Goal: Task Accomplishment & Management: Manage account settings

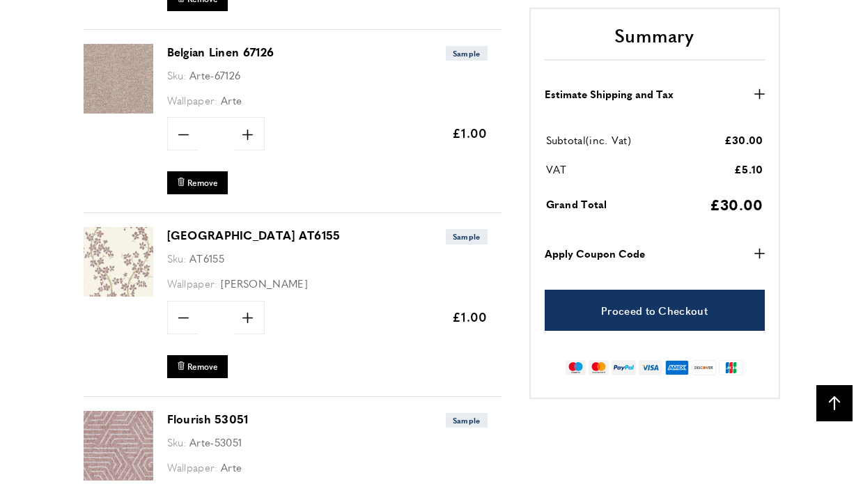
scroll to position [2556, 0]
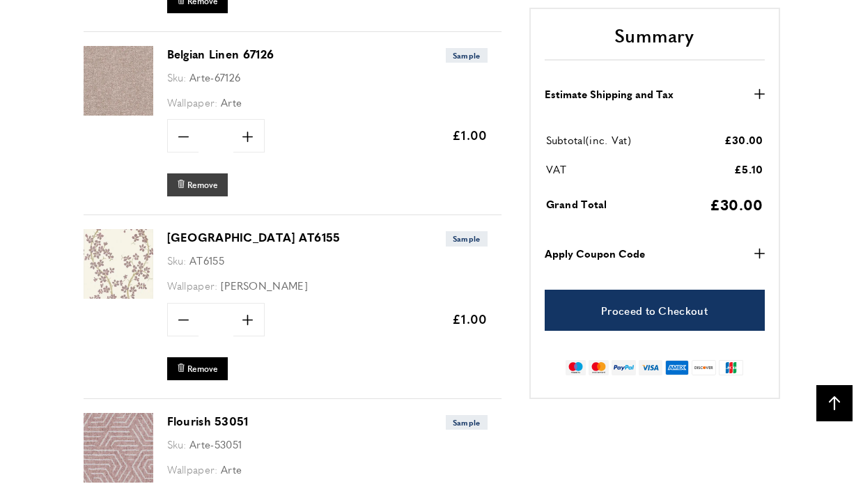
click at [204, 179] on span "Remove" at bounding box center [202, 185] width 31 height 12
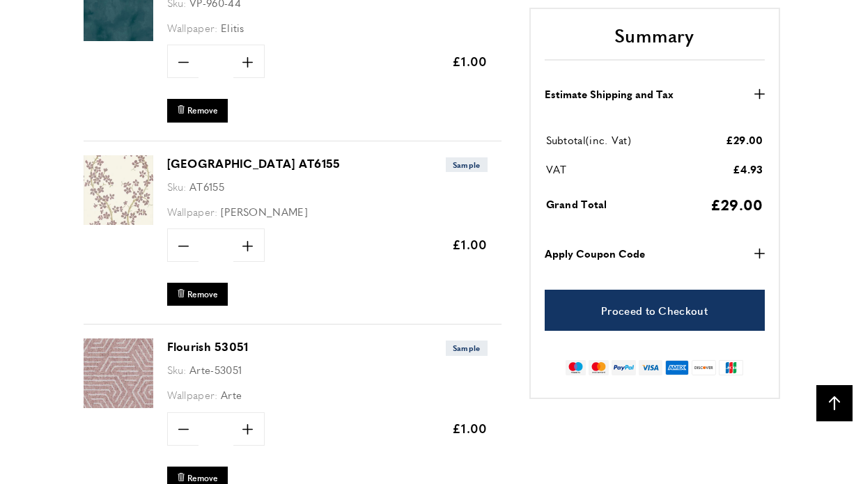
scroll to position [2448, 0]
click at [204, 288] on span "Remove" at bounding box center [202, 294] width 31 height 12
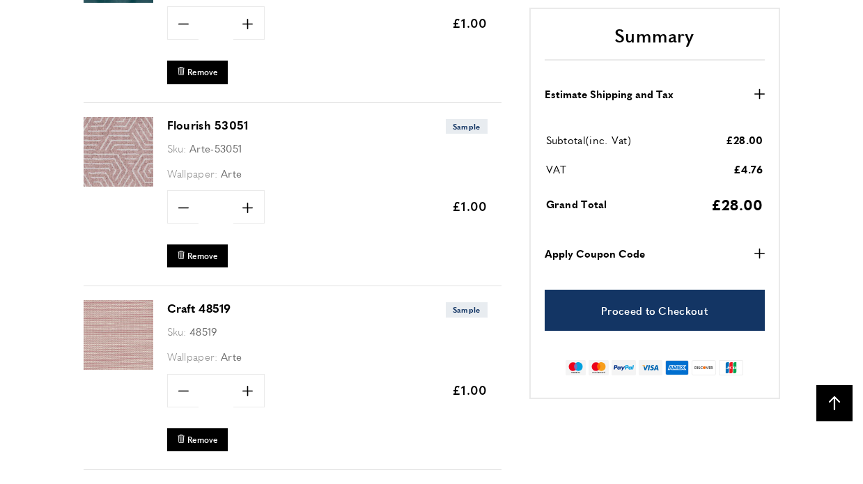
scroll to position [2492, 0]
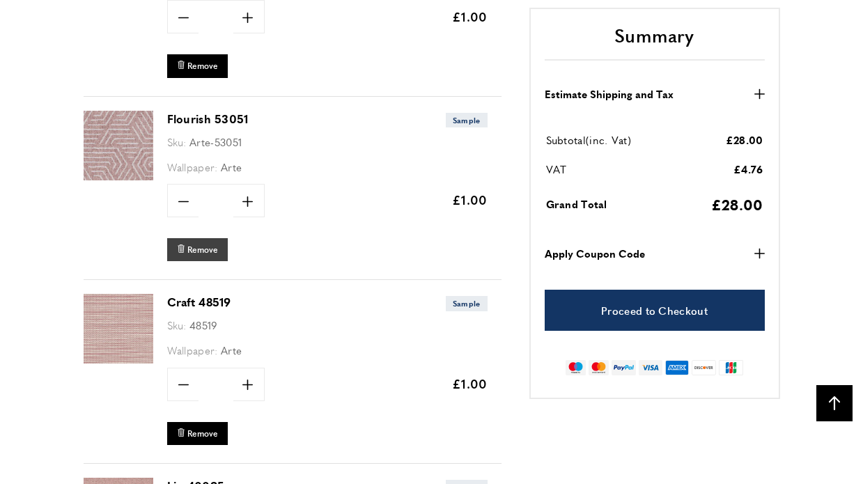
click at [211, 244] on span "Remove" at bounding box center [202, 250] width 31 height 12
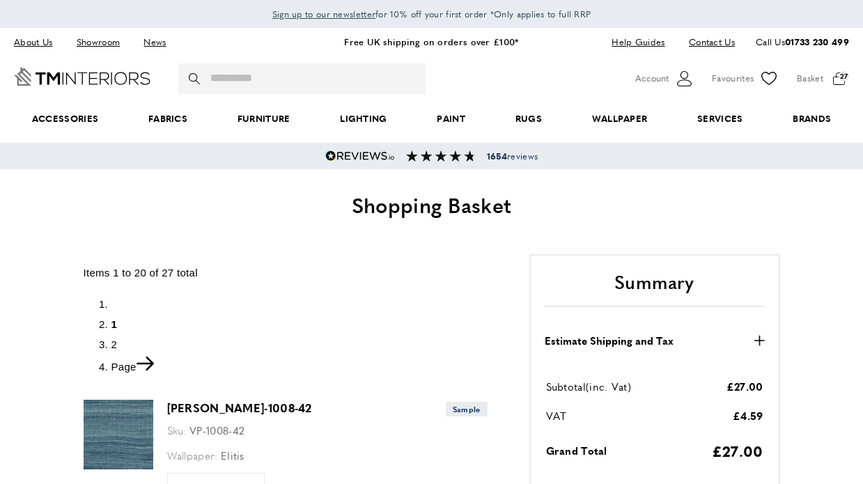
scroll to position [727, 0]
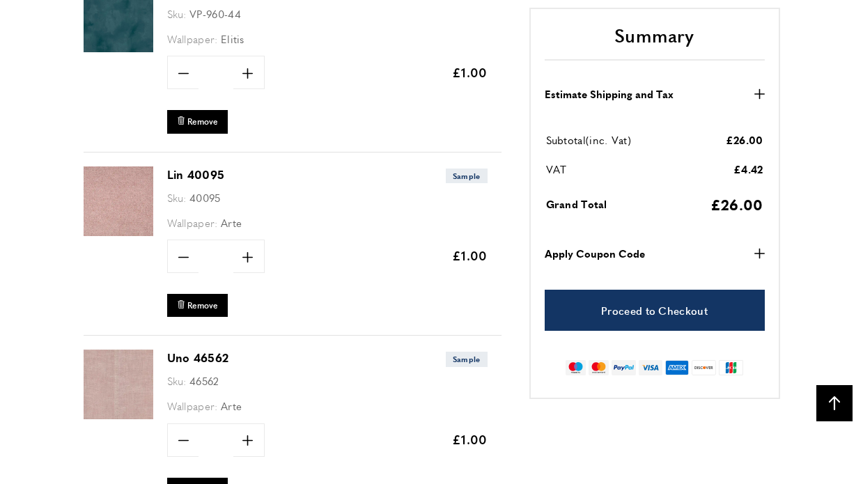
scroll to position [2452, 0]
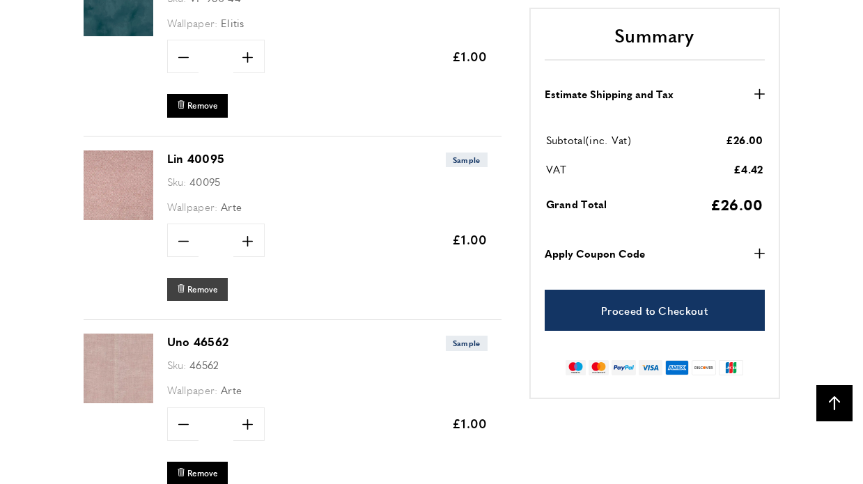
click at [195, 283] on span "Remove" at bounding box center [202, 289] width 31 height 12
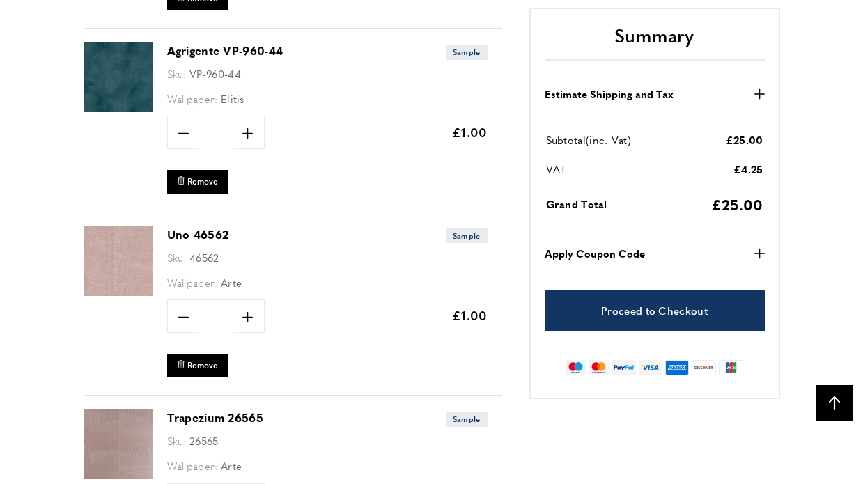
scroll to position [2379, 0]
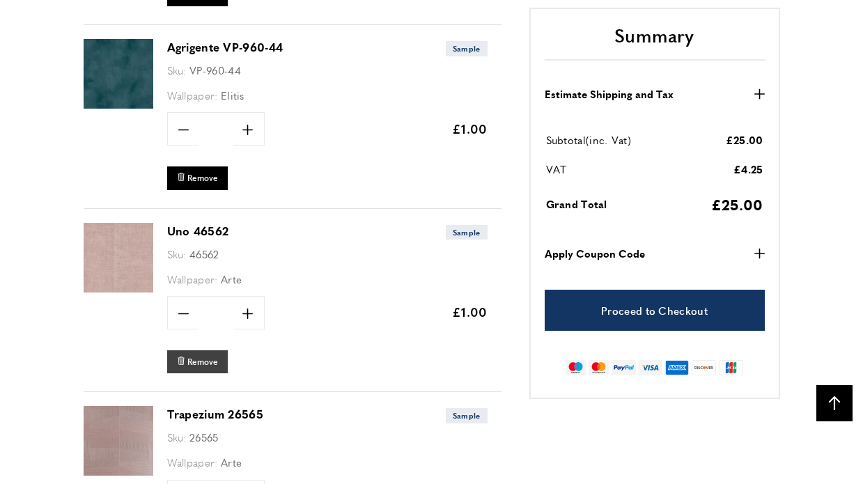
click at [197, 359] on button "bin Remove" at bounding box center [197, 361] width 61 height 23
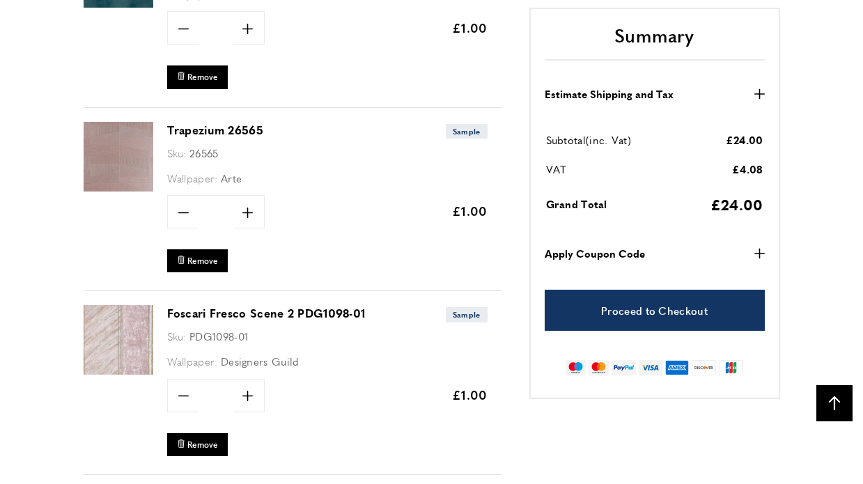
scroll to position [2484, 0]
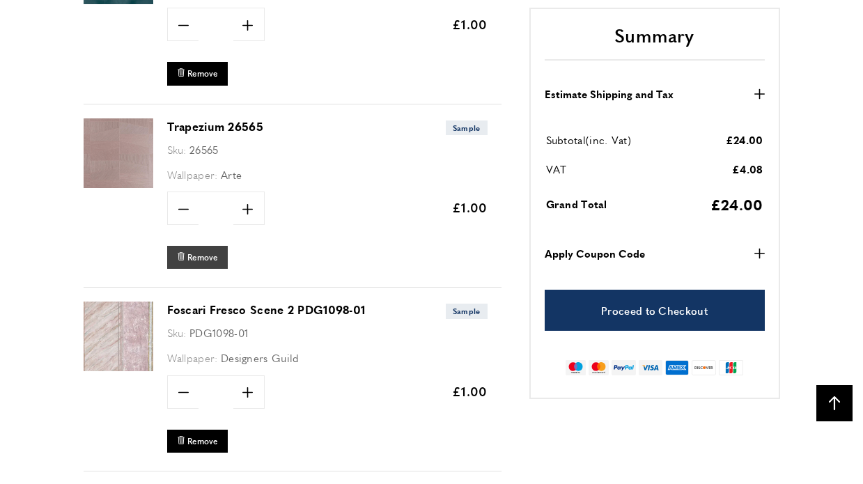
click at [215, 252] on span "Remove" at bounding box center [202, 257] width 31 height 12
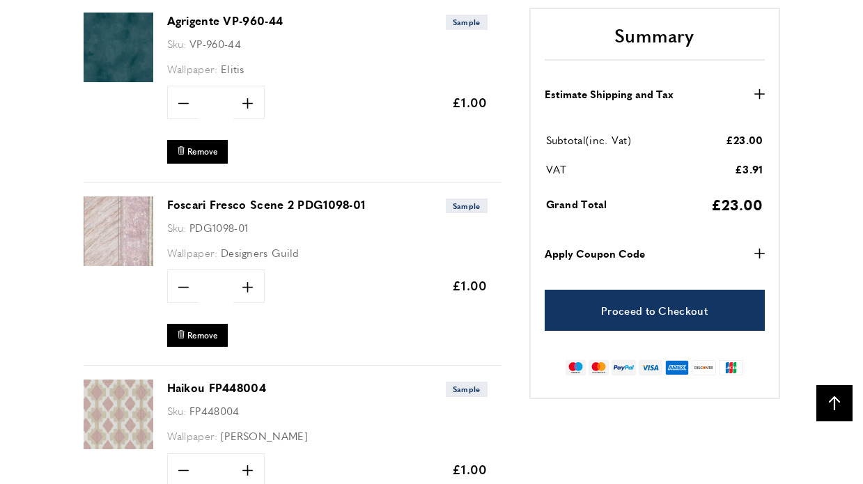
scroll to position [2485, 0]
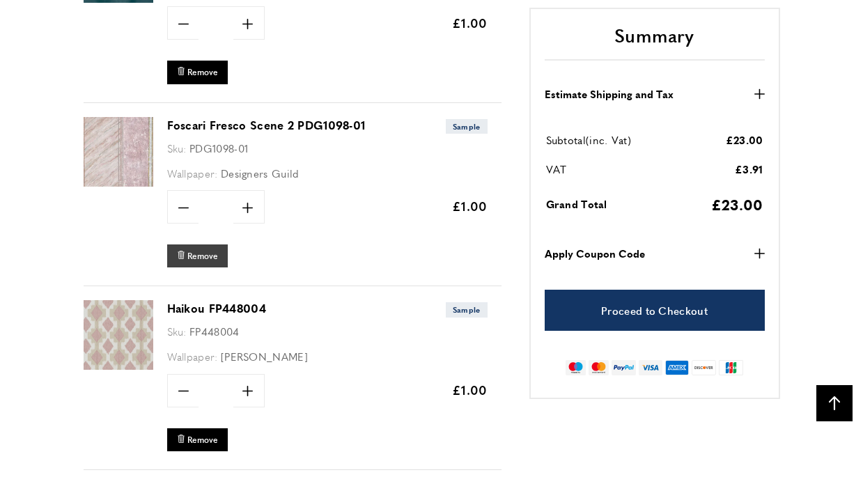
click at [203, 250] on span "Remove" at bounding box center [202, 256] width 31 height 12
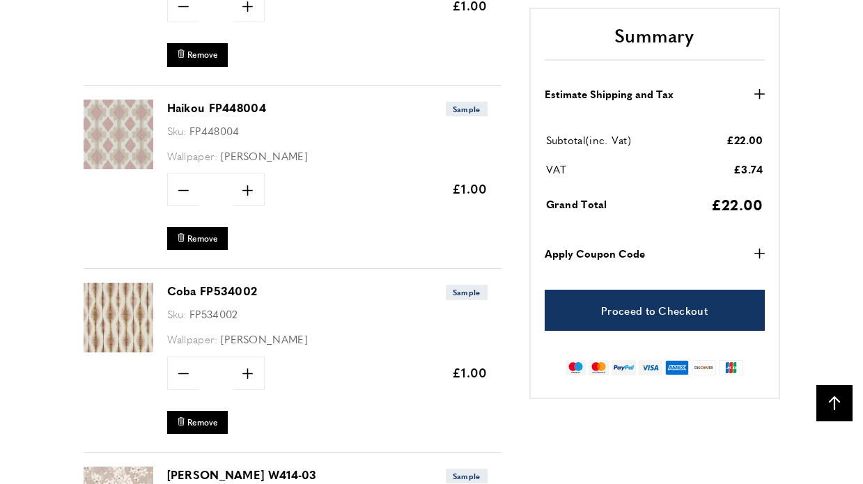
scroll to position [2510, 0]
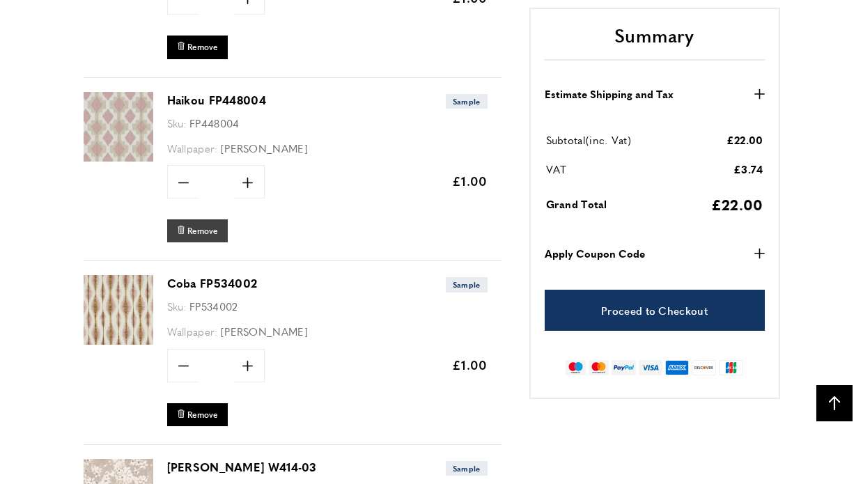
click at [192, 225] on span "Remove" at bounding box center [202, 231] width 31 height 12
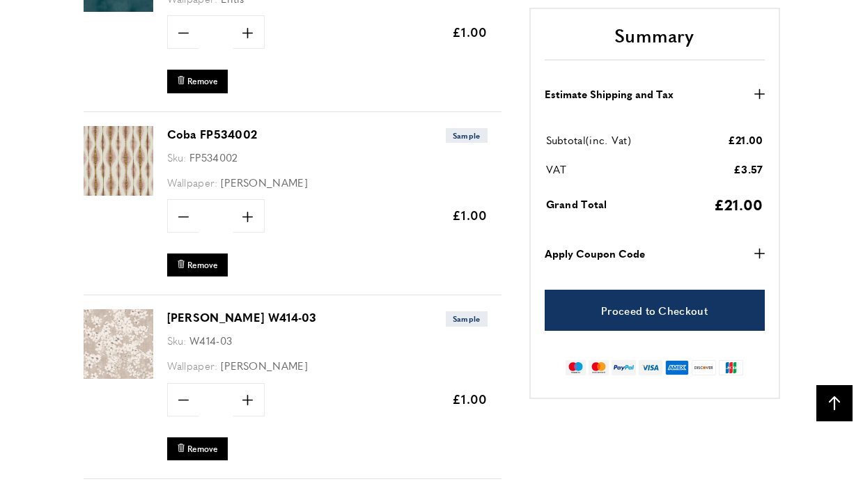
scroll to position [2481, 0]
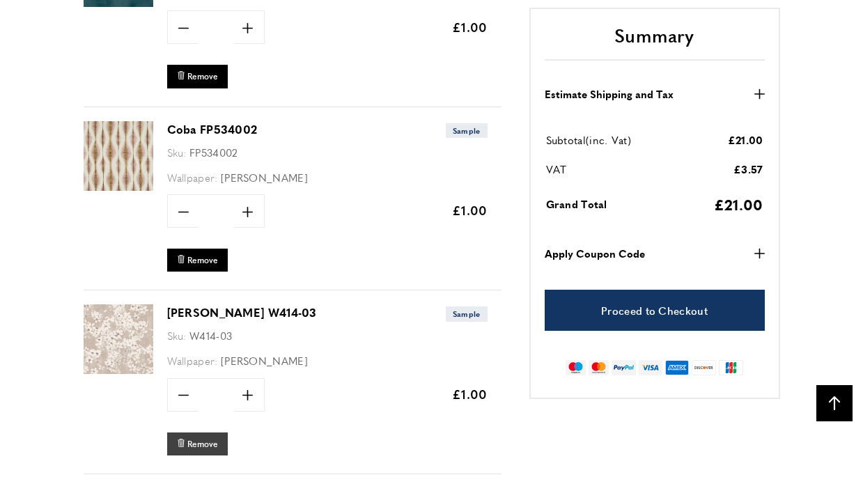
click at [198, 440] on span "Remove" at bounding box center [202, 444] width 31 height 12
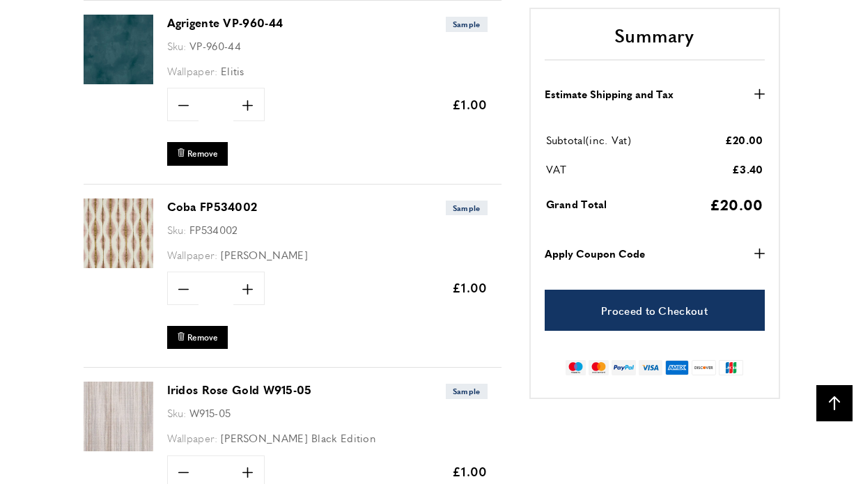
scroll to position [2287, 0]
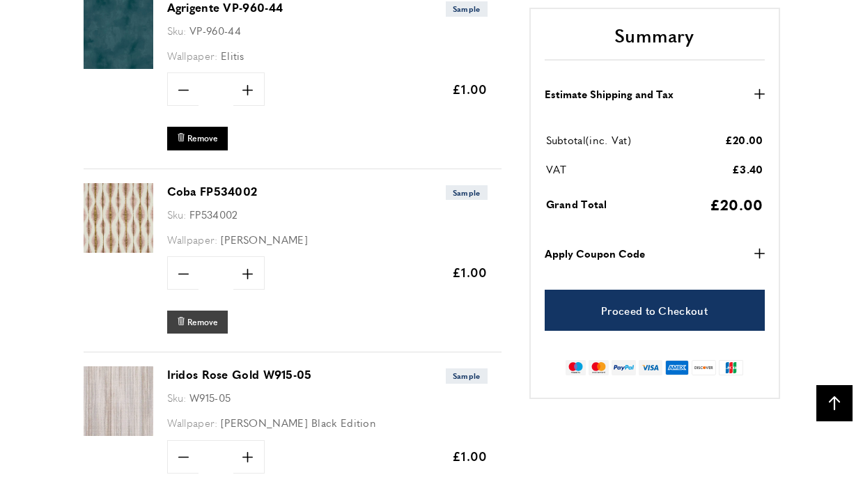
click at [215, 316] on span "Remove" at bounding box center [202, 322] width 31 height 12
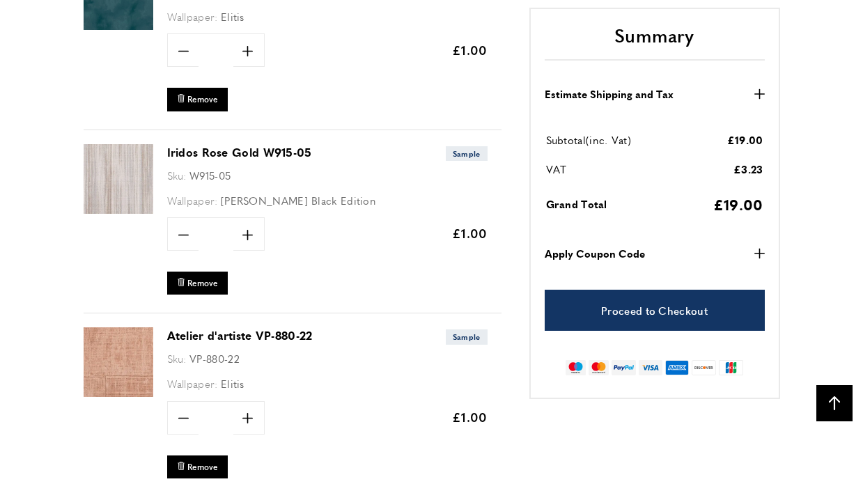
scroll to position [2369, 0]
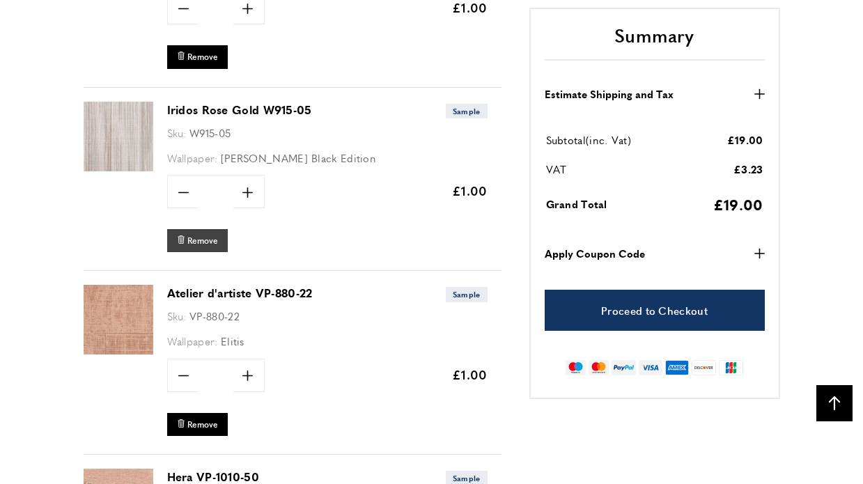
click at [210, 235] on span "Remove" at bounding box center [202, 241] width 31 height 12
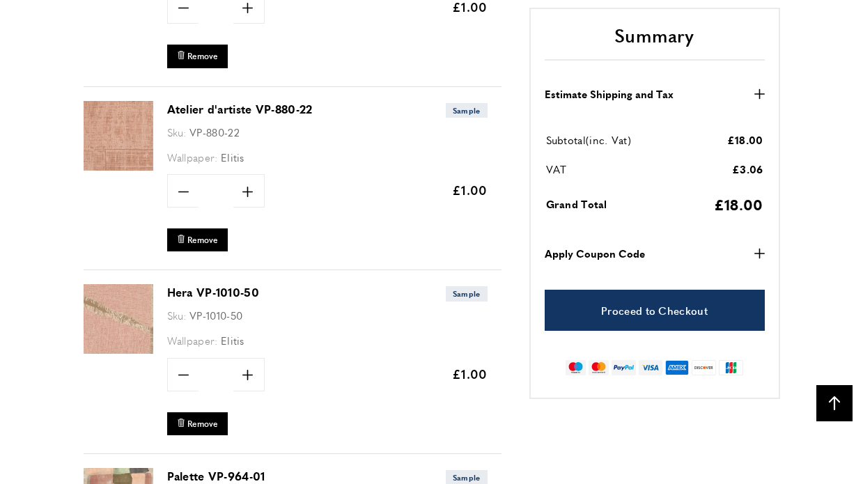
scroll to position [2373, 0]
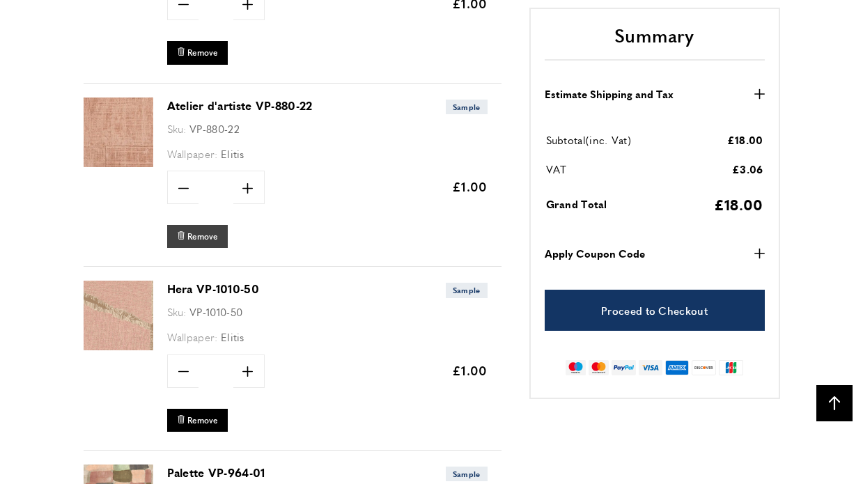
click at [193, 231] on span "Remove" at bounding box center [202, 237] width 31 height 12
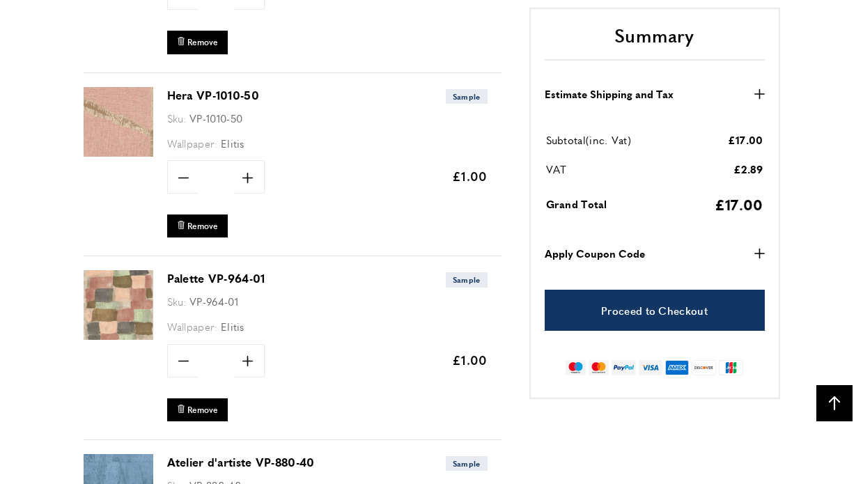
scroll to position [2384, 0]
click at [192, 219] on span "Remove" at bounding box center [202, 225] width 31 height 12
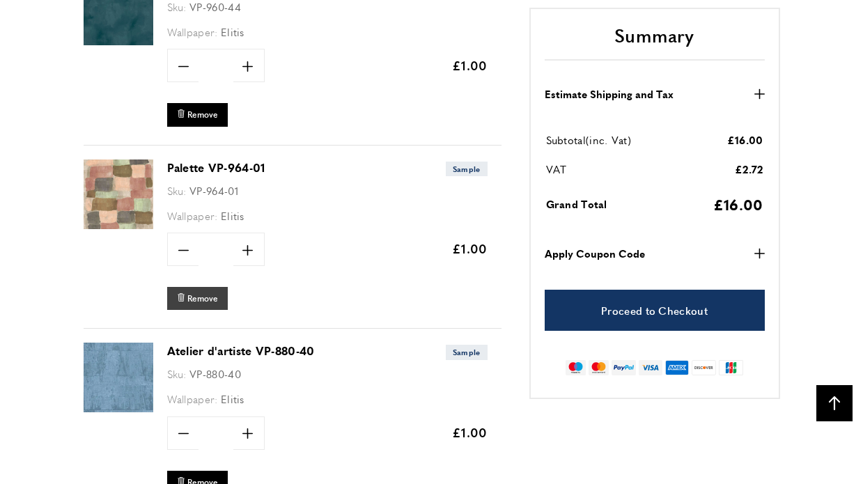
scroll to position [0, 392]
click at [198, 293] on span "Remove" at bounding box center [202, 299] width 31 height 12
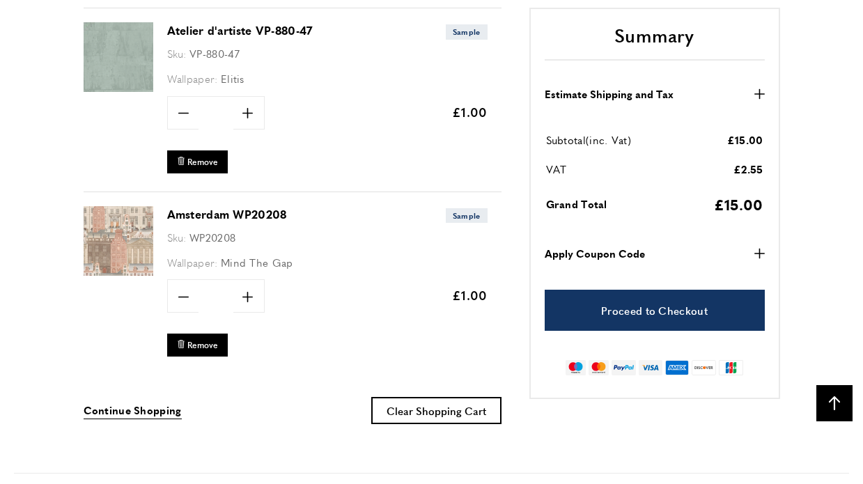
scroll to position [2636, 0]
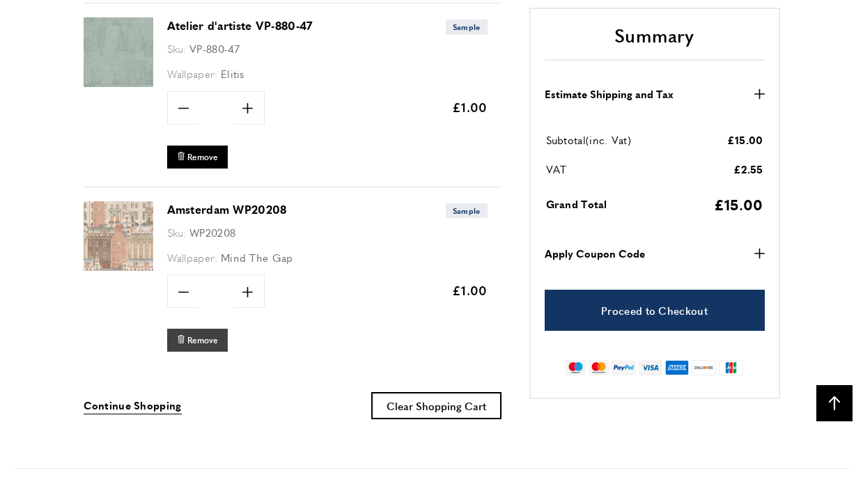
click at [189, 334] on span "Remove" at bounding box center [202, 340] width 31 height 12
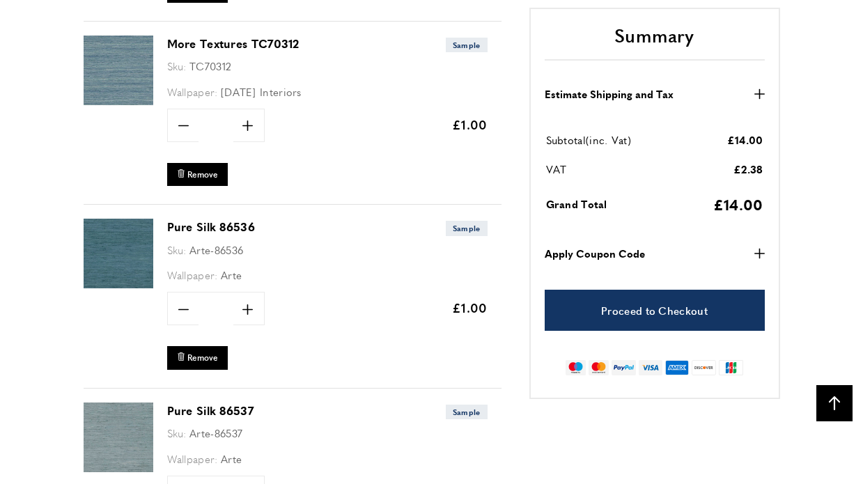
scroll to position [0, 588]
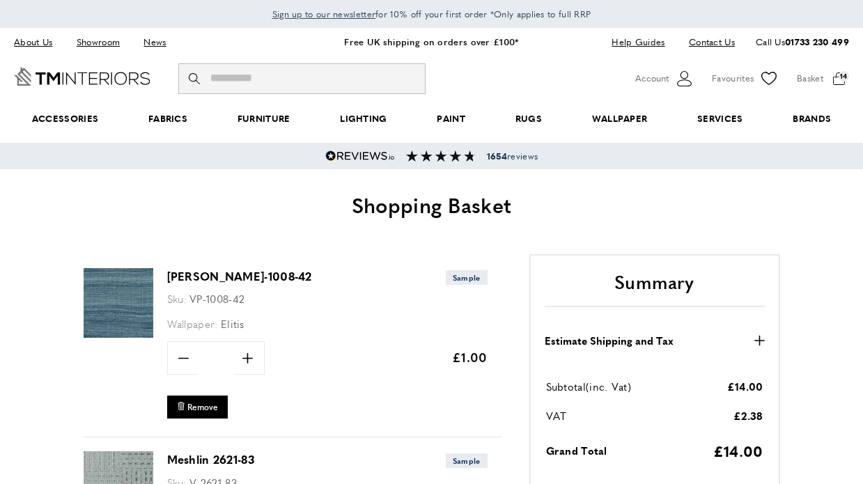
scroll to position [0, 980]
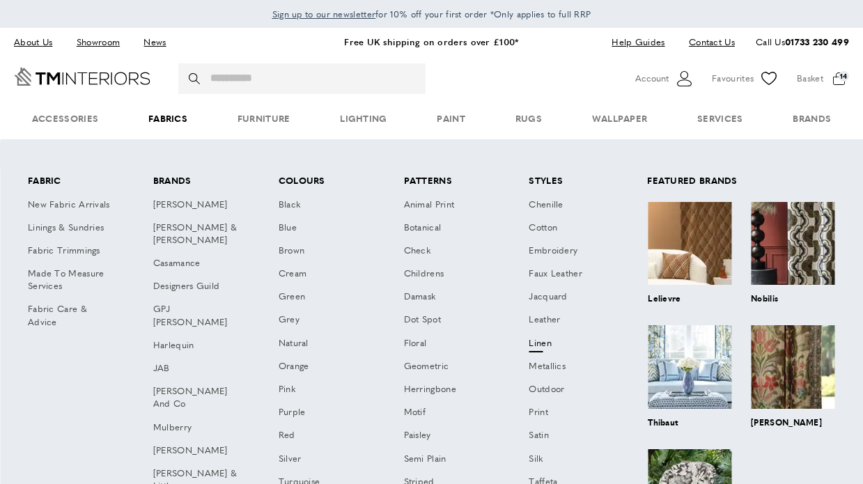
click at [546, 344] on link "Linen" at bounding box center [572, 344] width 101 height 23
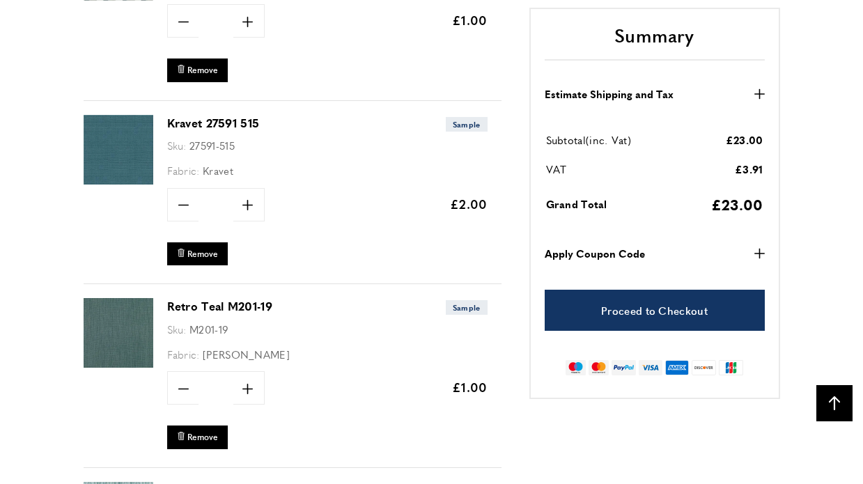
scroll to position [0, 1764]
